Goal: Task Accomplishment & Management: Manage account settings

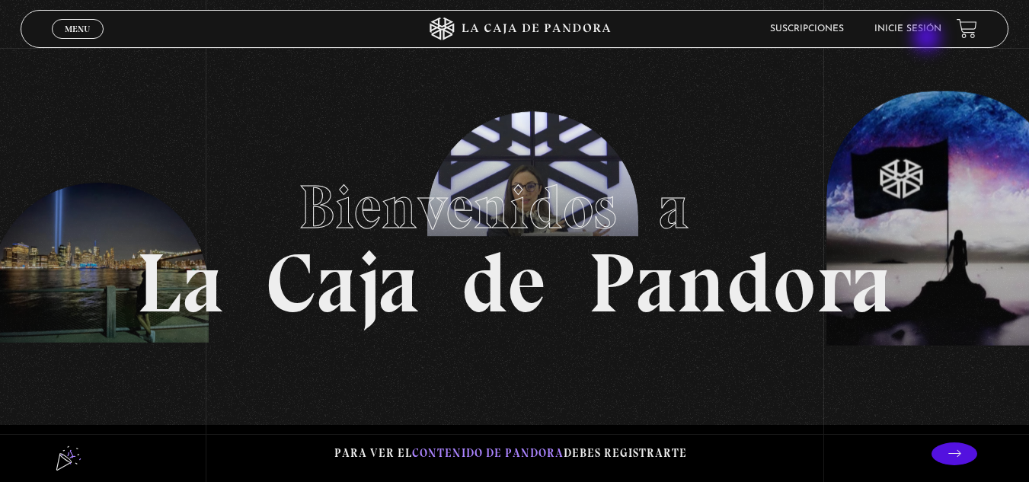
click at [929, 39] on li "Inicie sesión" at bounding box center [907, 29] width 67 height 24
click at [923, 32] on link "Inicie sesión" at bounding box center [907, 28] width 67 height 9
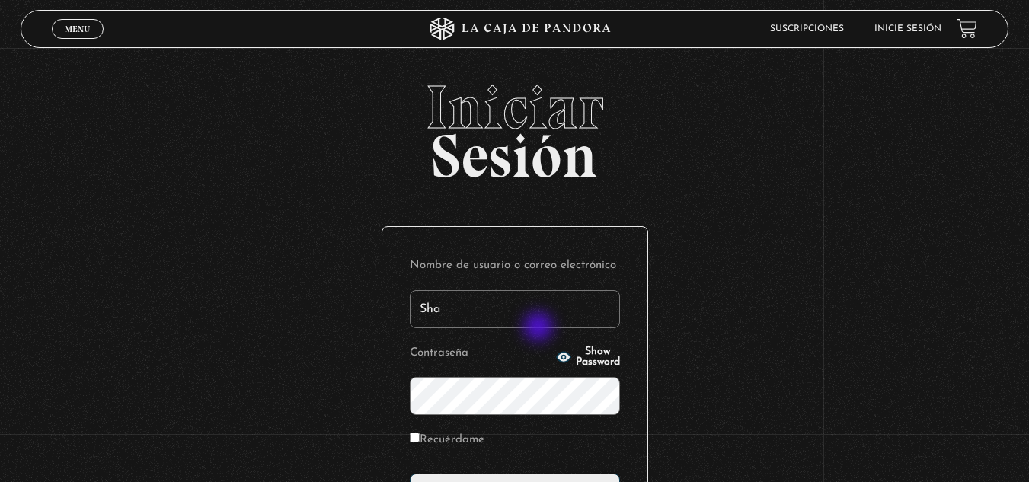
type input "Sha05"
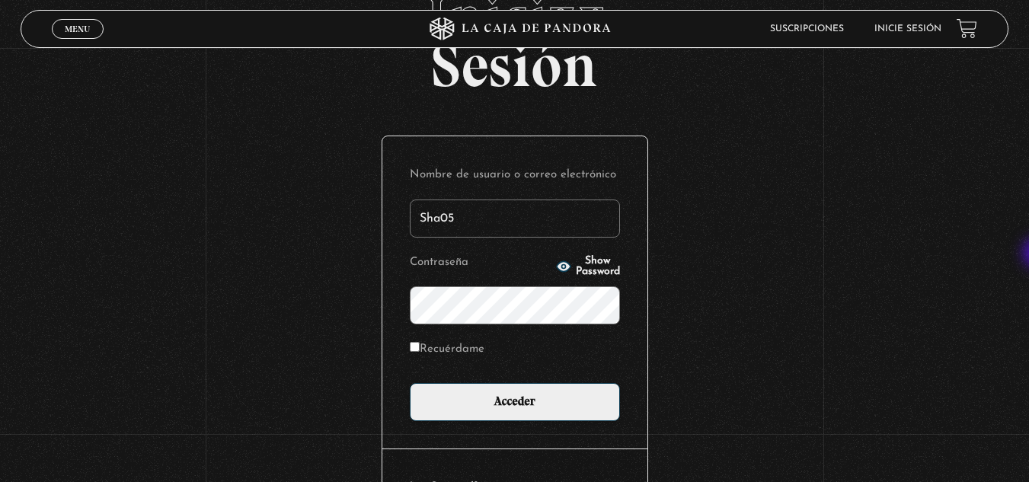
scroll to position [92, 0]
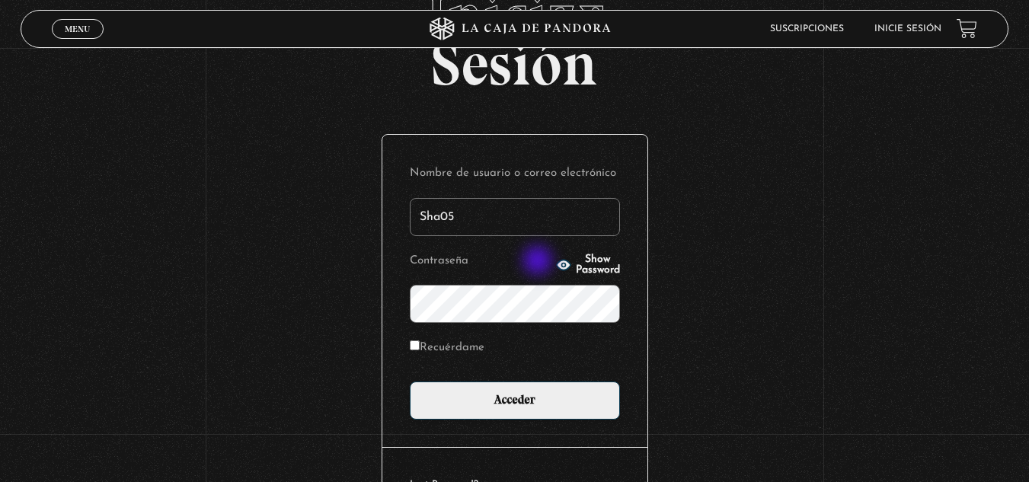
click at [556, 262] on icon "button" at bounding box center [563, 265] width 14 height 10
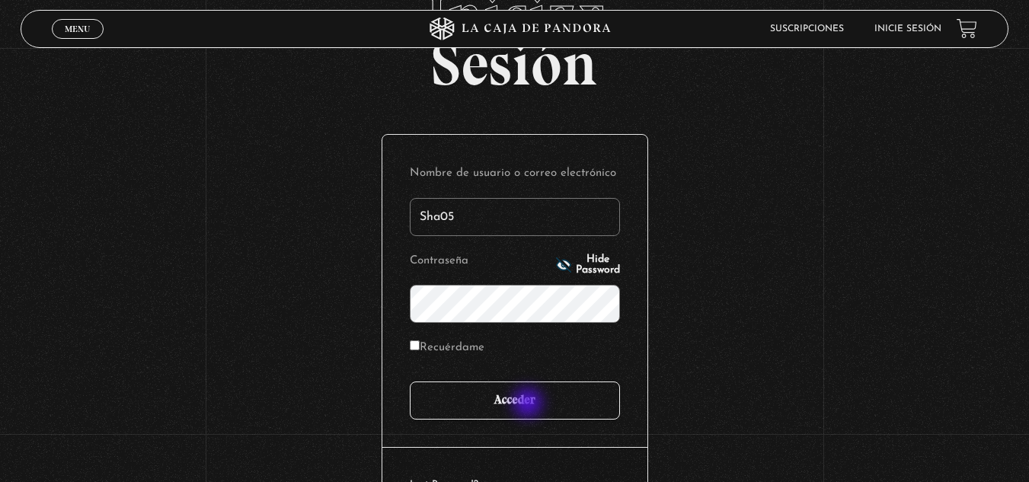
click at [529, 404] on input "Acceder" at bounding box center [515, 401] width 210 height 38
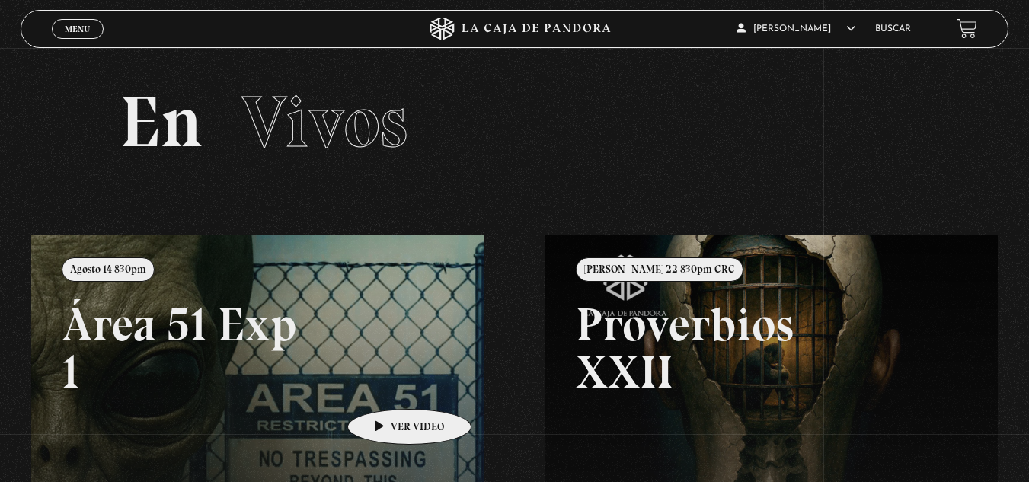
click at [385, 386] on link at bounding box center [545, 476] width 1029 height 482
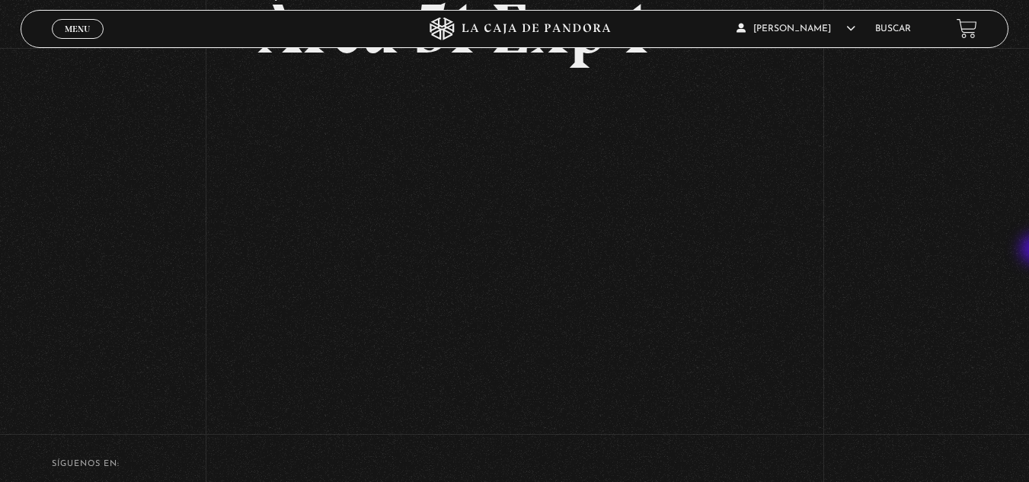
scroll to position [133, 0]
